Goal: Task Accomplishment & Management: Use online tool/utility

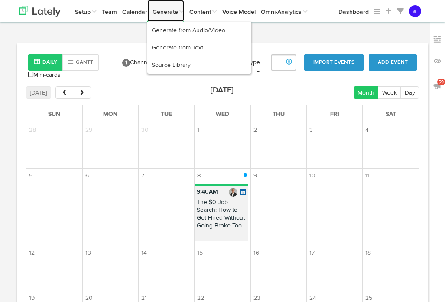
click at [173, 12] on link "Generate" at bounding box center [165, 11] width 37 height 22
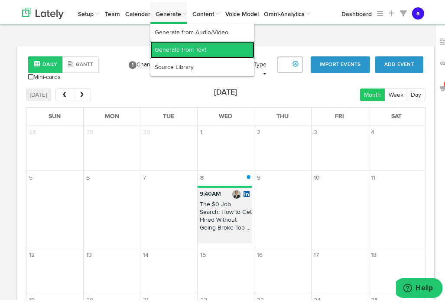
click at [178, 42] on link "Generate from Text" at bounding box center [202, 47] width 104 height 17
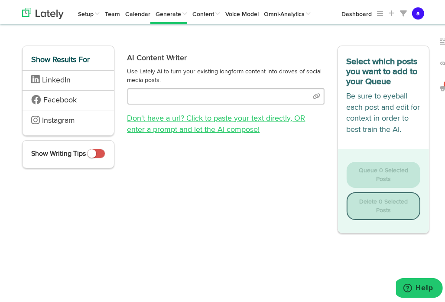
click at [195, 116] on link "Don't have a url? Click to paste your text directly , OR enter a prompt and let…" at bounding box center [216, 121] width 178 height 19
select select "natural"
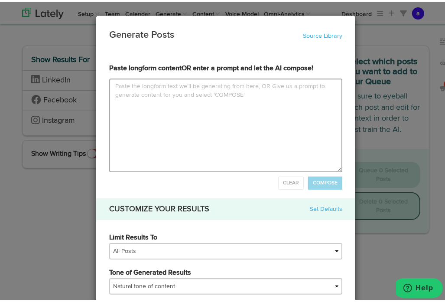
type input "Supply Chain Leaders: The Landscape Is ShiftingFrom nearshoring and AI integrat…"
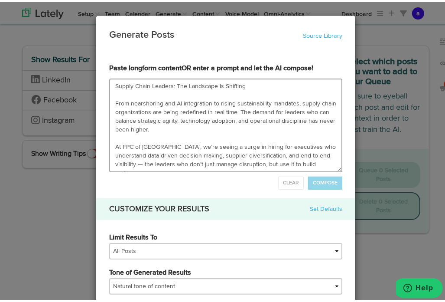
scroll to position [83, 0]
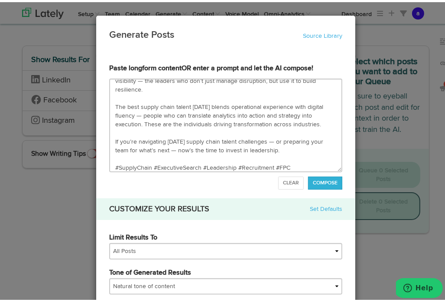
type textarea "Supply Chain Leaders: The Landscape Is Shifting From nearshoring and AI integra…"
click at [317, 179] on span "COMPOSE" at bounding box center [325, 180] width 25 height 5
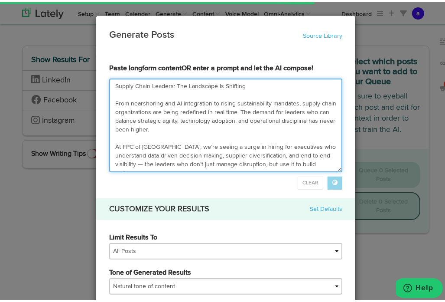
scroll to position [87, 0]
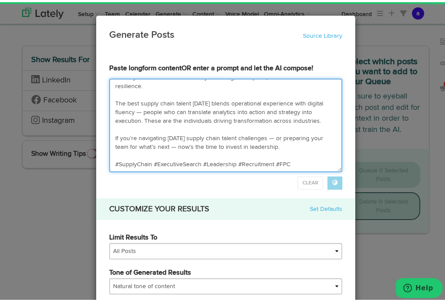
type input "Lo ipsum’d sitamet consecte adipis elits doeiusmod, tem inci ut labore etdol ma…"
type textarea "Lo ipsum’d sitamet consecte adipis elits doeiusmod, tem inci ut labore etdol ma…"
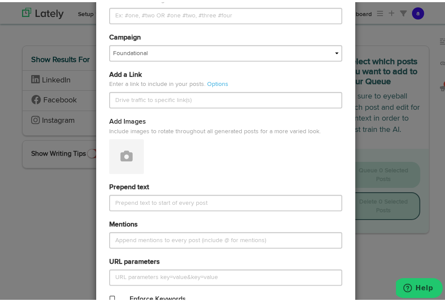
scroll to position [457, 0]
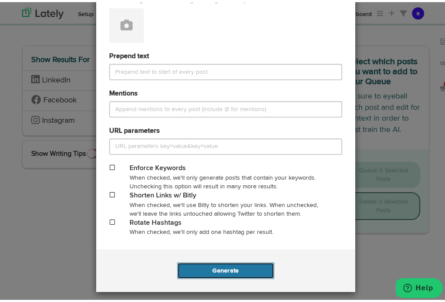
click at [215, 268] on button "Generate" at bounding box center [225, 268] width 97 height 16
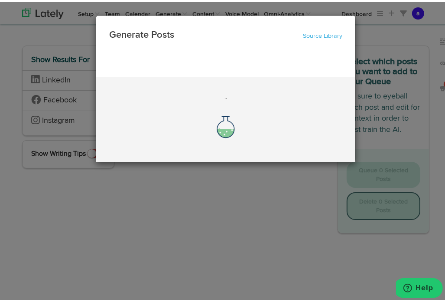
scroll to position [0, 0]
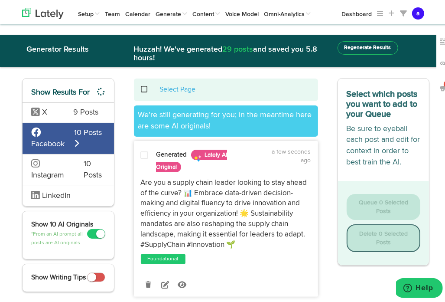
click at [441, 23] on div "69" at bounding box center [444, 173] width 15 height 302
click at [54, 193] on span "LinkedIn" at bounding box center [56, 193] width 29 height 8
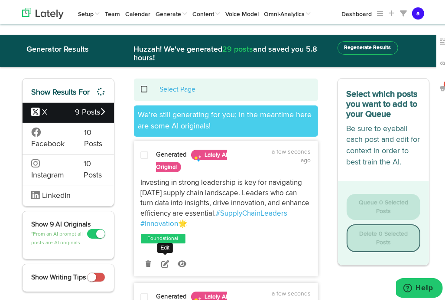
click at [161, 259] on icon at bounding box center [165, 262] width 8 height 8
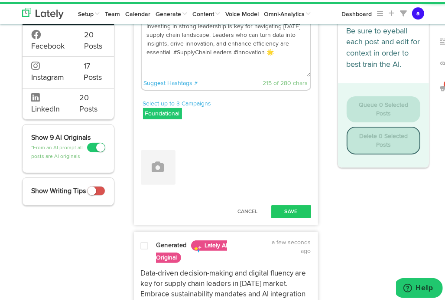
scroll to position [99, 0]
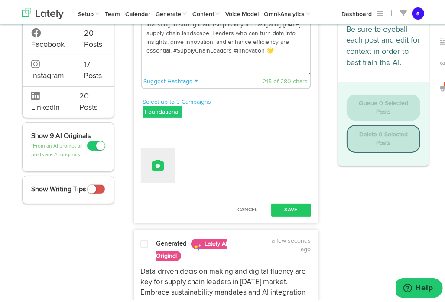
click at [153, 167] on icon at bounding box center [158, 163] width 12 height 12
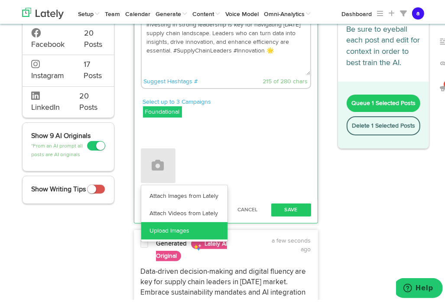
click at [160, 232] on link "Upload Images" at bounding box center [184, 228] width 86 height 17
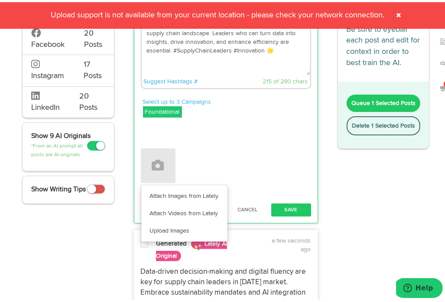
click at [394, 13] on span at bounding box center [399, 13] width 14 height 14
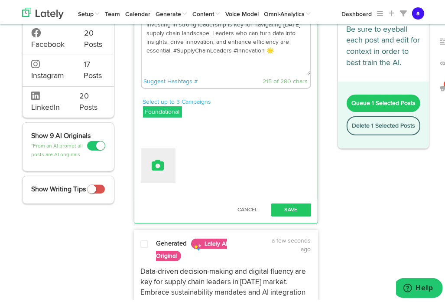
click at [153, 172] on button at bounding box center [158, 163] width 35 height 35
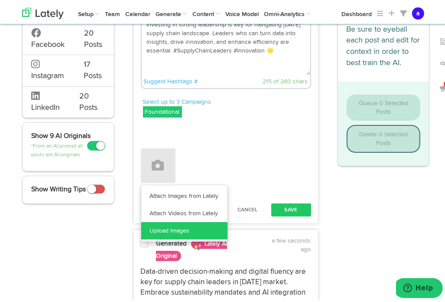
click at [168, 226] on link "Upload Images" at bounding box center [184, 228] width 86 height 17
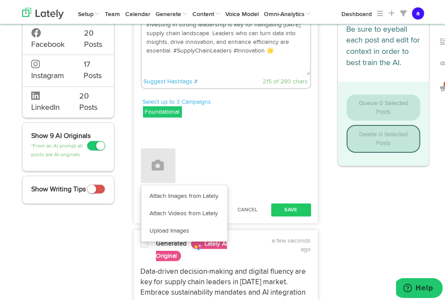
drag, startPoint x: 395, startPoint y: 13, endPoint x: 430, endPoint y: 85, distance: 79.7
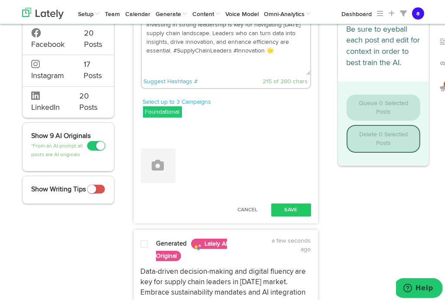
click at [437, 139] on div "69" at bounding box center [444, 173] width 15 height 302
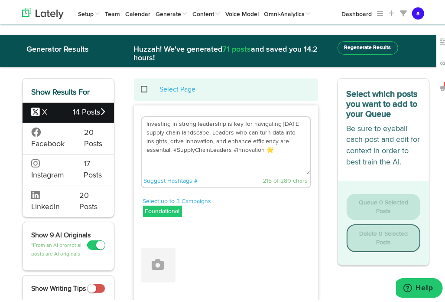
drag, startPoint x: 277, startPoint y: 153, endPoint x: 112, endPoint y: 82, distance: 179.7
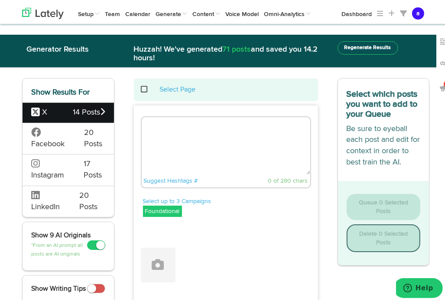
paste textarea "Supply Chain Leaders: The Landscape Is Shifting From nearshoring and AI integra…"
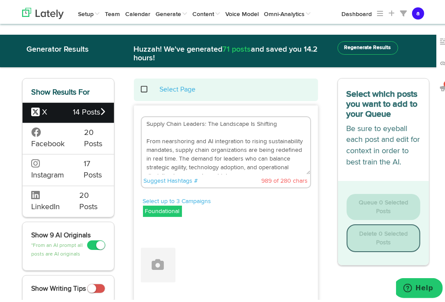
type textarea "Supply Chain Leaders: The Landscape Is Shifting From nearshoring and AI integra…"
click at [43, 201] on span "LinkedIn" at bounding box center [45, 205] width 29 height 8
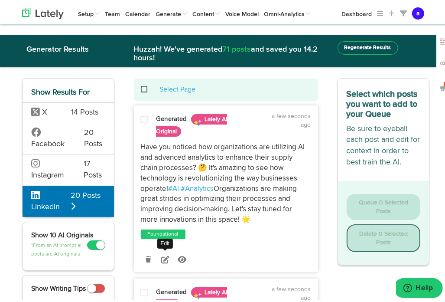
click at [161, 256] on icon at bounding box center [165, 257] width 8 height 8
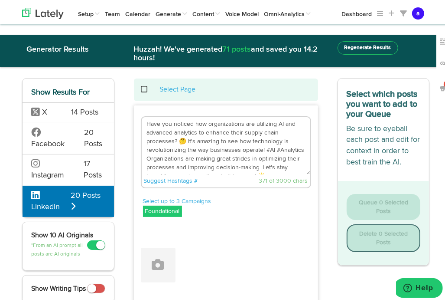
drag, startPoint x: 283, startPoint y: 170, endPoint x: 124, endPoint y: 86, distance: 179.4
type textarea "making. Let's stay tuned for more innovations in this space! 🌟"
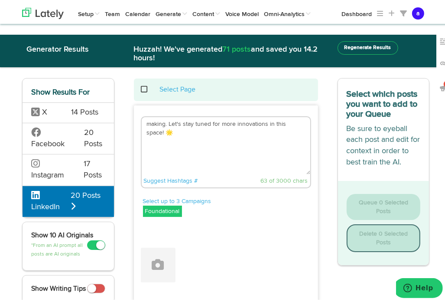
drag, startPoint x: 172, startPoint y: 131, endPoint x: 113, endPoint y: 98, distance: 67.6
paste textarea "Supply Chain Leaders: The Landscape Is Shifting From nearshoring and AI integra…"
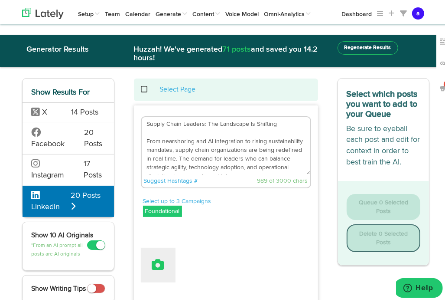
type textarea "Supply Chain Leaders: The Landscape Is Shifting From nearshoring and AI integra…"
click at [156, 261] on icon at bounding box center [158, 262] width 12 height 12
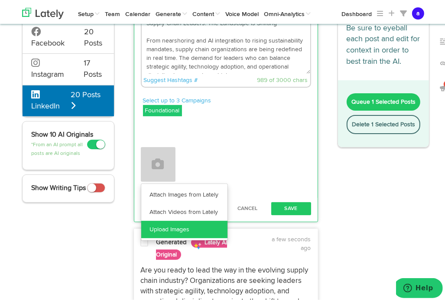
scroll to position [104, 0]
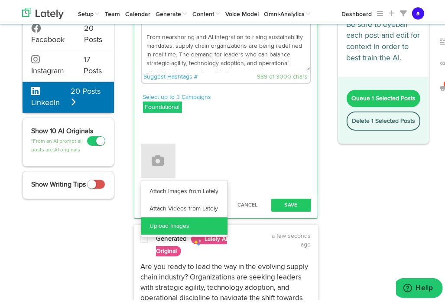
click at [183, 223] on link "Upload Images" at bounding box center [184, 223] width 86 height 17
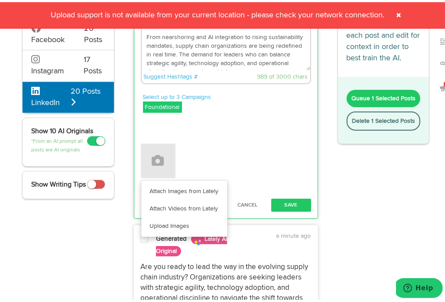
click at [400, 14] on span at bounding box center [399, 13] width 14 height 14
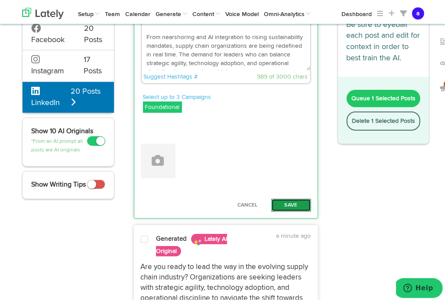
click at [281, 202] on button "Save" at bounding box center [291, 202] width 40 height 13
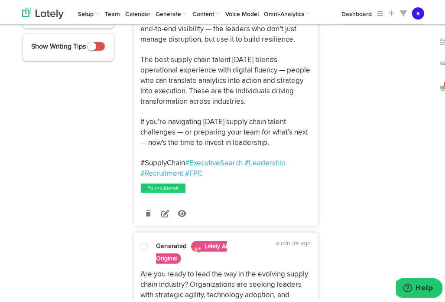
scroll to position [243, 0]
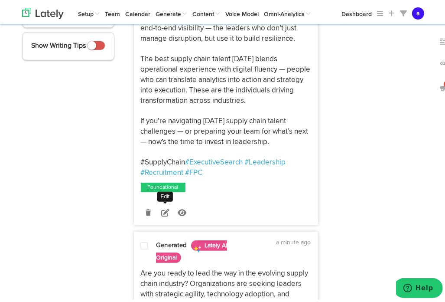
click at [161, 210] on icon at bounding box center [165, 210] width 8 height 8
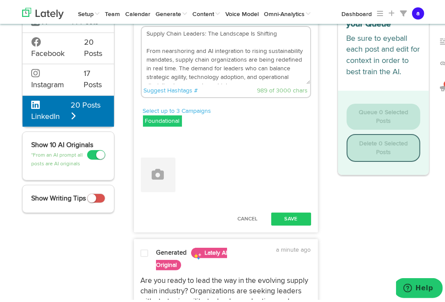
scroll to position [104, 0]
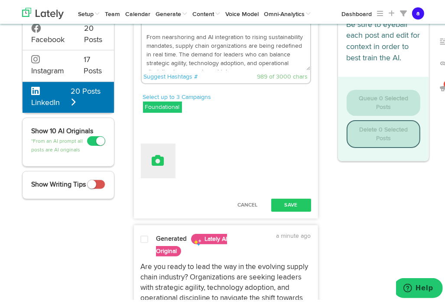
click at [158, 157] on icon at bounding box center [158, 158] width 12 height 12
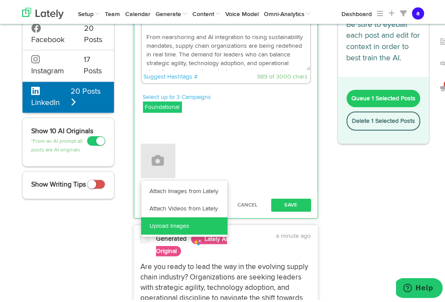
click at [174, 222] on link "Upload Images" at bounding box center [184, 223] width 86 height 17
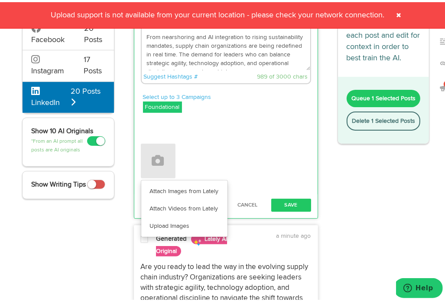
click at [238, 134] on div "Attach Images from Lately Attach Videos from Lately Upload Images" at bounding box center [226, 151] width 170 height 50
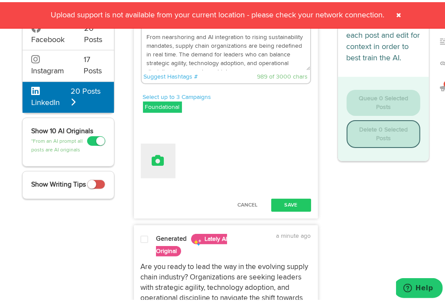
click at [157, 159] on icon at bounding box center [158, 158] width 12 height 12
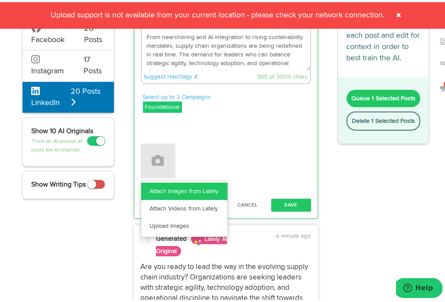
click at [170, 190] on link "Attach Images from Lately" at bounding box center [184, 188] width 86 height 17
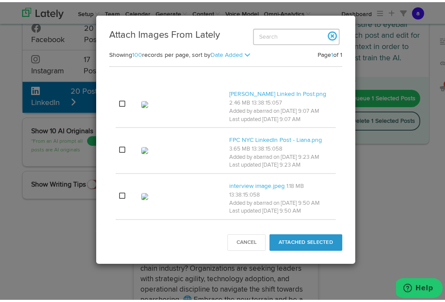
click at [23, 222] on div "Attach Images From Lately Showing 100 records per page, 50 100 200 400 sort by …" at bounding box center [226, 151] width 452 height 302
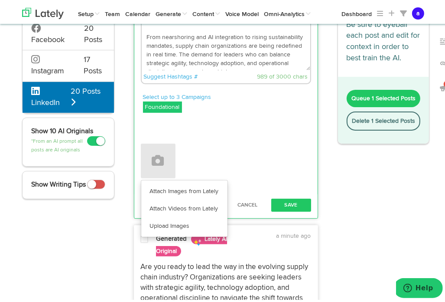
click at [251, 146] on div "Attach Images from Lately Attach Videos from Lately Upload Images" at bounding box center [226, 158] width 170 height 35
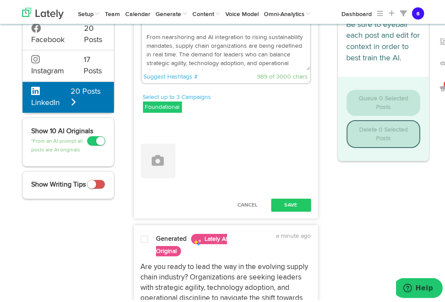
scroll to position [0, 0]
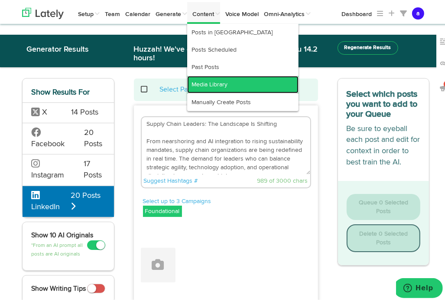
click at [200, 79] on link "Media Library" at bounding box center [242, 82] width 111 height 17
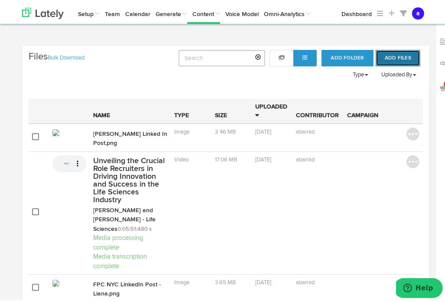
click at [385, 56] on button "Add Files" at bounding box center [398, 56] width 45 height 16
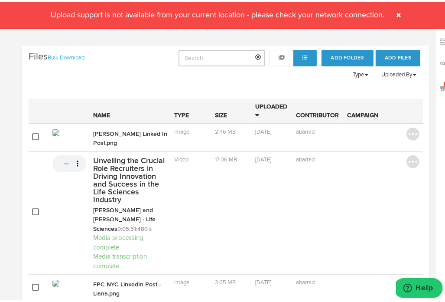
click at [397, 13] on span at bounding box center [399, 13] width 14 height 14
